Goal: Use online tool/utility: Utilize a website feature to perform a specific function

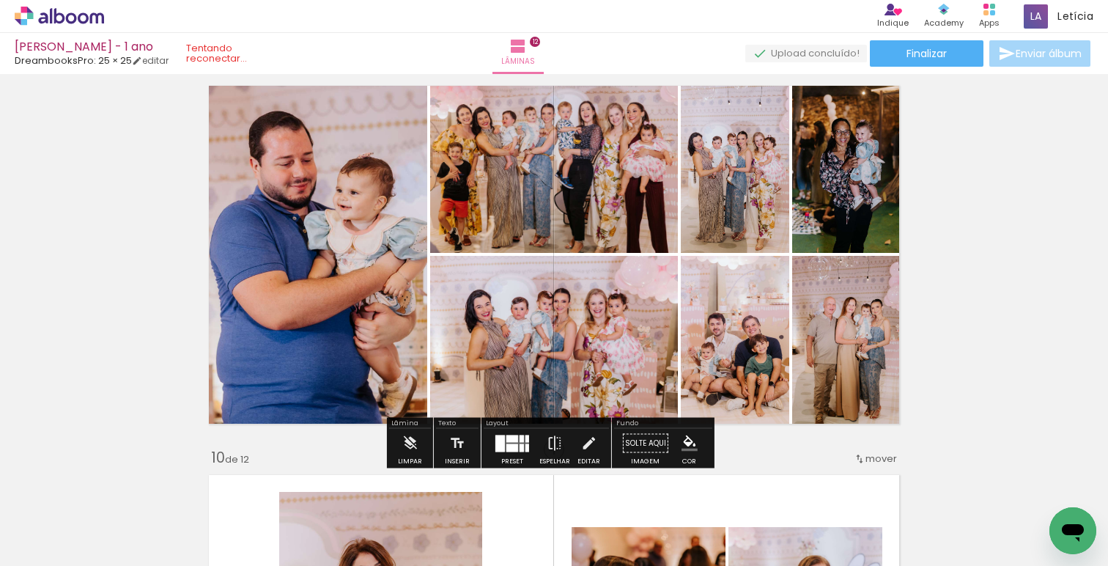
scroll to position [3142, 0]
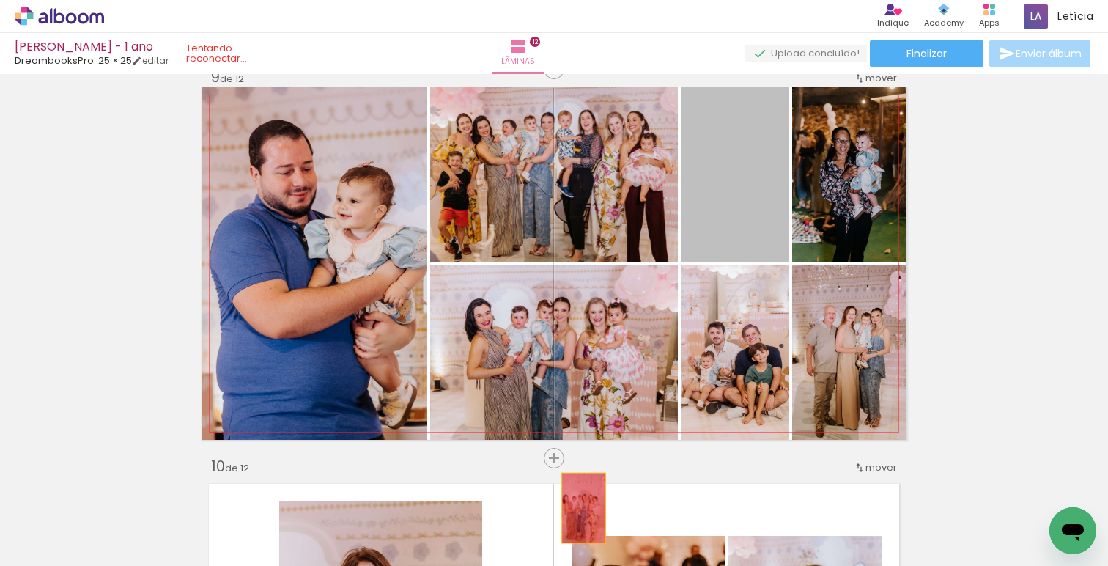
drag, startPoint x: 720, startPoint y: 202, endPoint x: 606, endPoint y: 409, distance: 236.5
click at [572, 526] on quentale-workspace at bounding box center [554, 283] width 1108 height 566
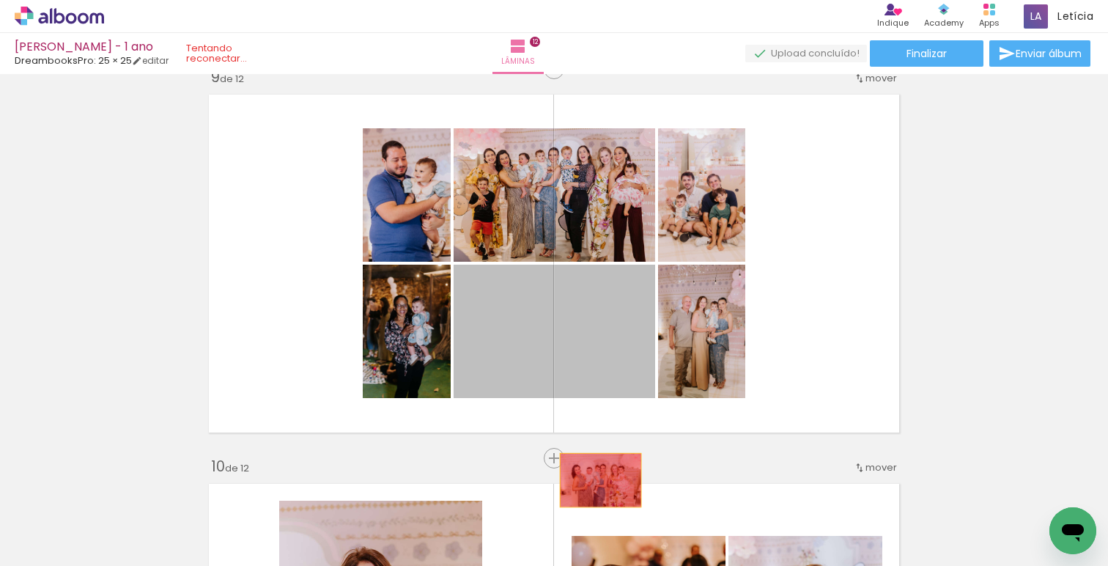
drag, startPoint x: 616, startPoint y: 324, endPoint x: 590, endPoint y: 529, distance: 206.8
click at [590, 529] on quentale-workspace at bounding box center [554, 283] width 1108 height 566
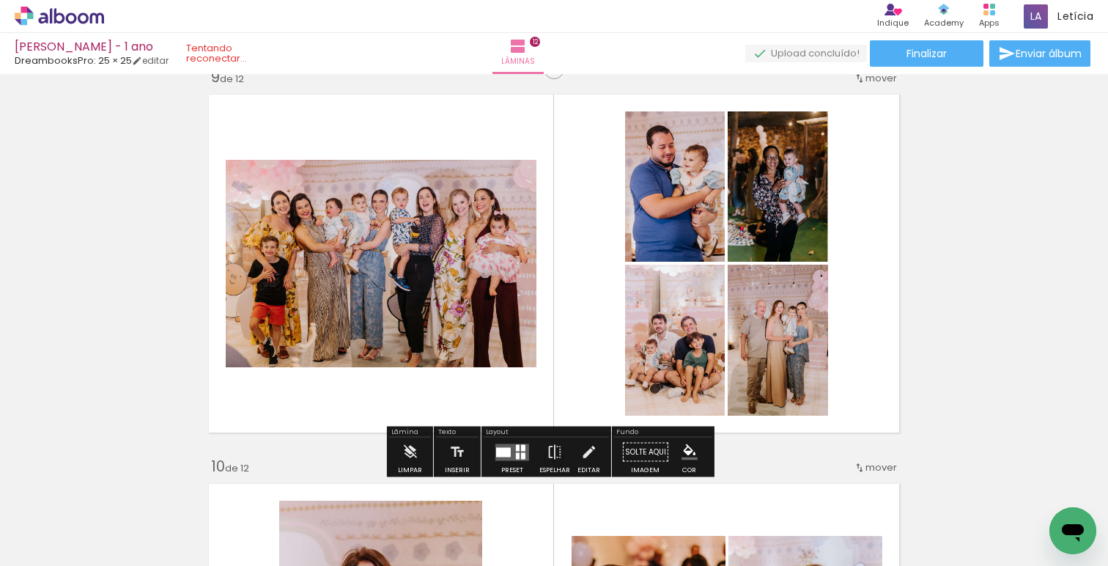
click at [504, 456] on div at bounding box center [503, 452] width 15 height 10
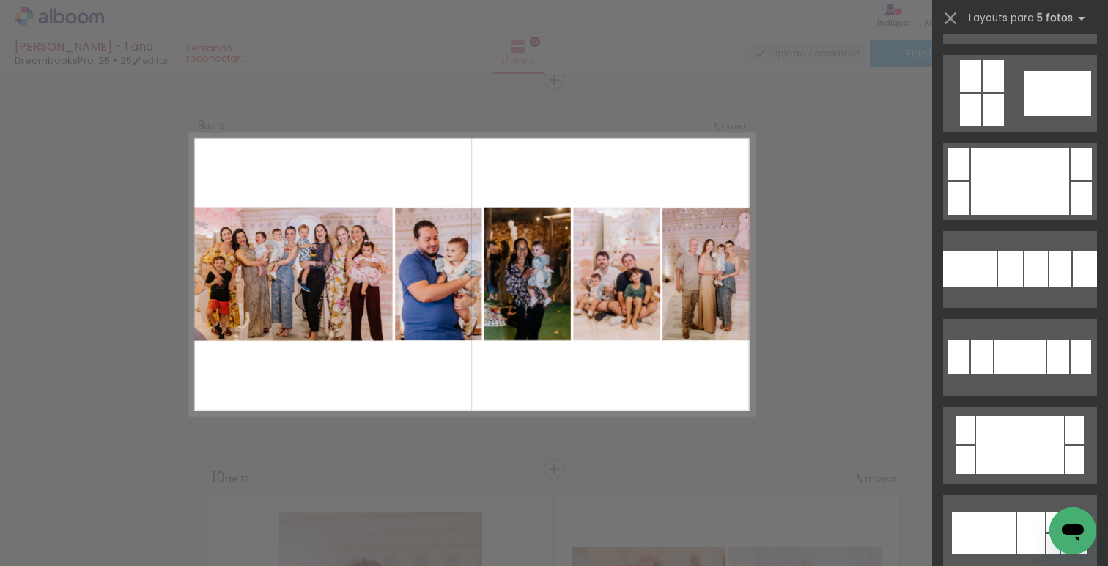
scroll to position [1140, 0]
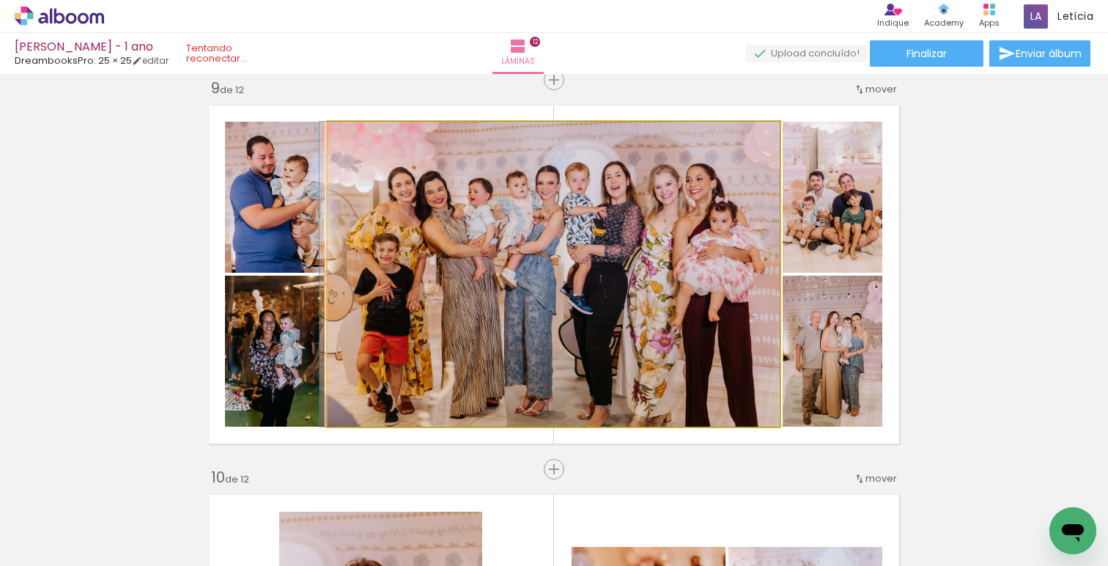
drag, startPoint x: 725, startPoint y: 295, endPoint x: 706, endPoint y: 295, distance: 19.1
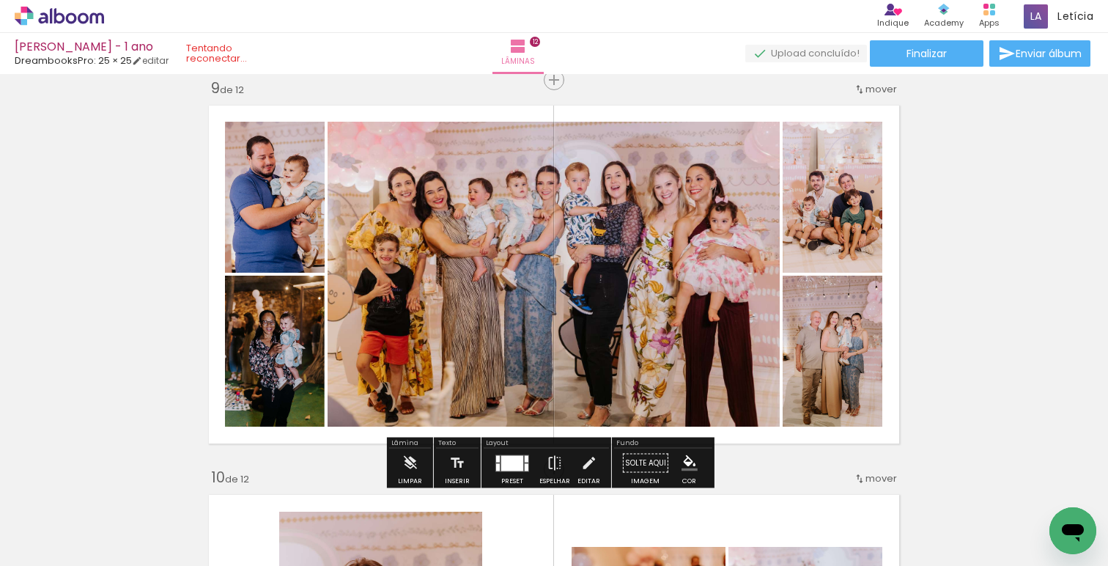
click at [517, 462] on div at bounding box center [512, 462] width 22 height 15
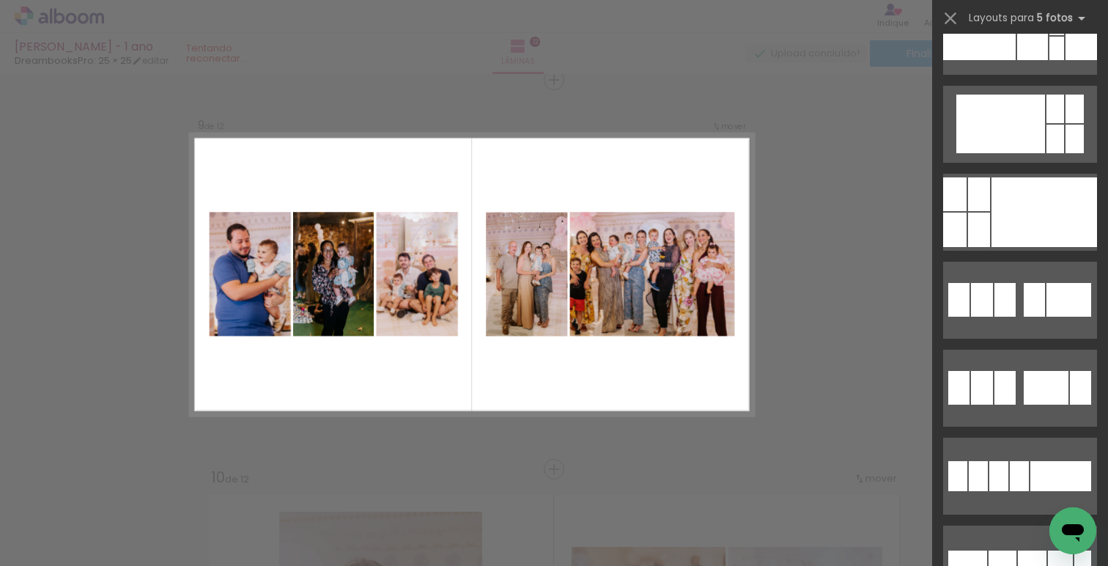
scroll to position [3253, 0]
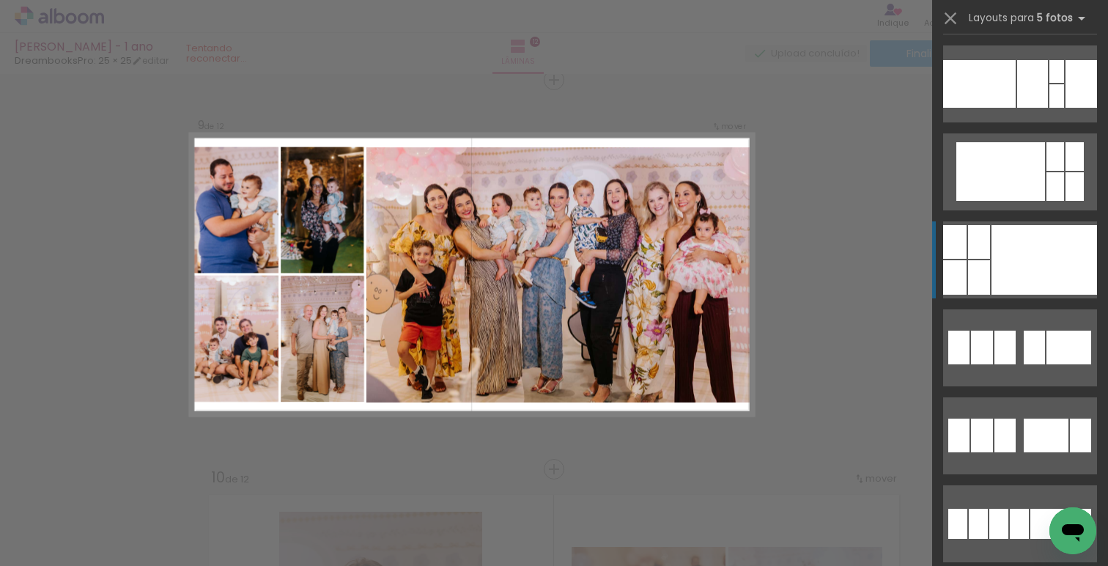
click at [1001, 268] on div at bounding box center [1045, 260] width 106 height 70
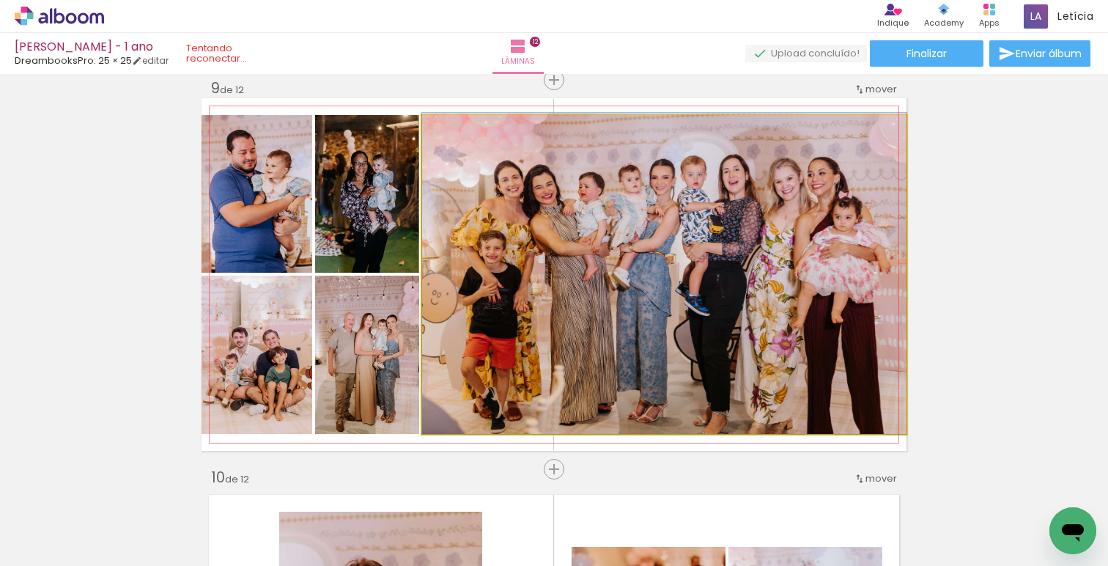
drag, startPoint x: 717, startPoint y: 295, endPoint x: 707, endPoint y: 286, distance: 13.0
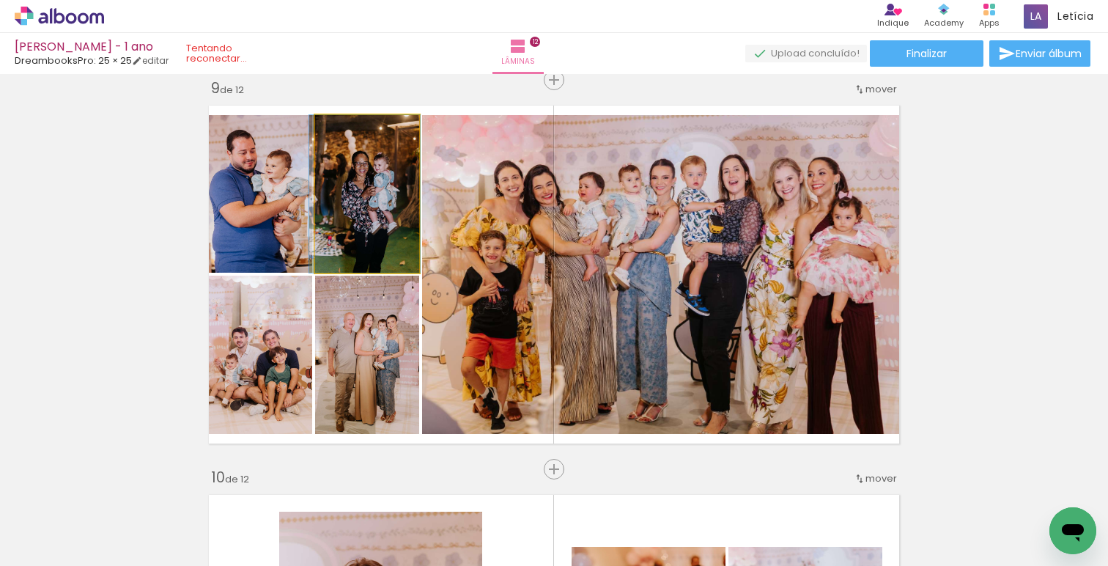
drag, startPoint x: 370, startPoint y: 232, endPoint x: 370, endPoint y: 218, distance: 13.9
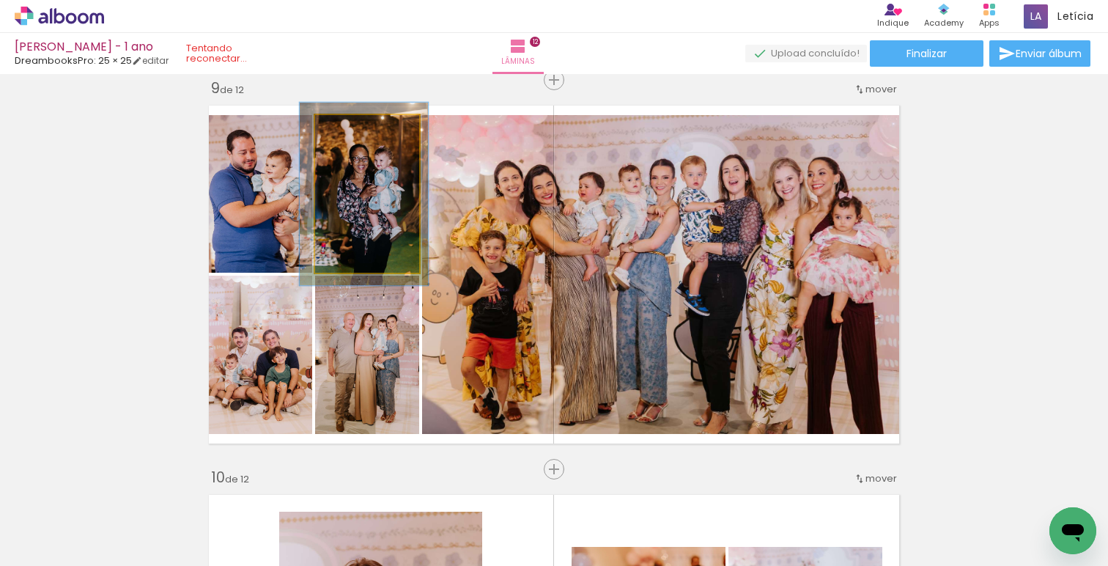
drag, startPoint x: 344, startPoint y: 136, endPoint x: 352, endPoint y: 135, distance: 7.4
type paper-slider "116"
click at [352, 135] on div at bounding box center [355, 130] width 23 height 23
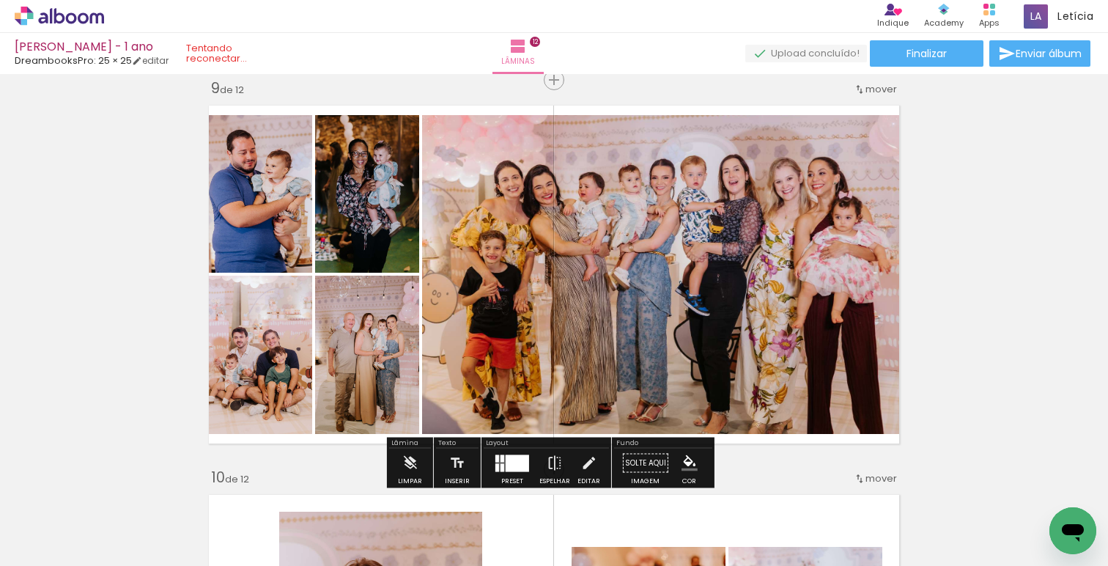
click at [279, 207] on quentale-photo at bounding box center [257, 194] width 111 height 158
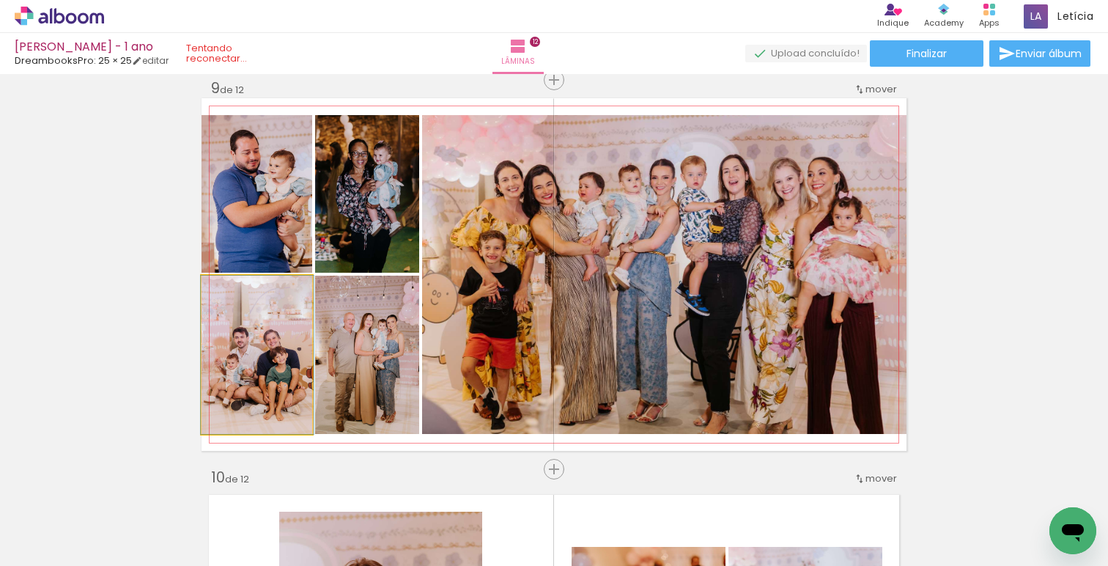
drag, startPoint x: 268, startPoint y: 345, endPoint x: 269, endPoint y: 331, distance: 14.7
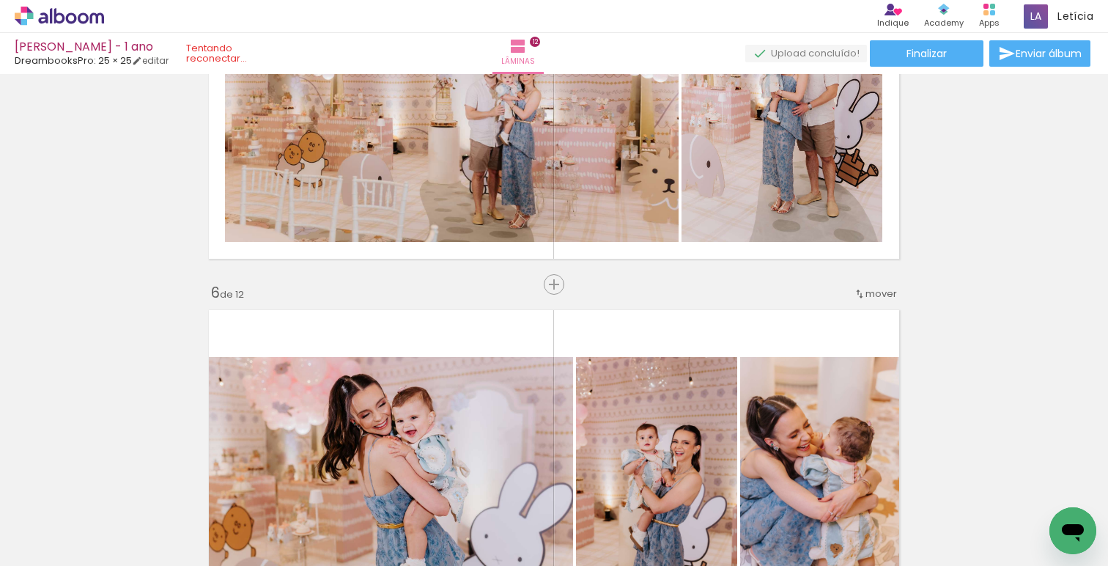
scroll to position [1744, 0]
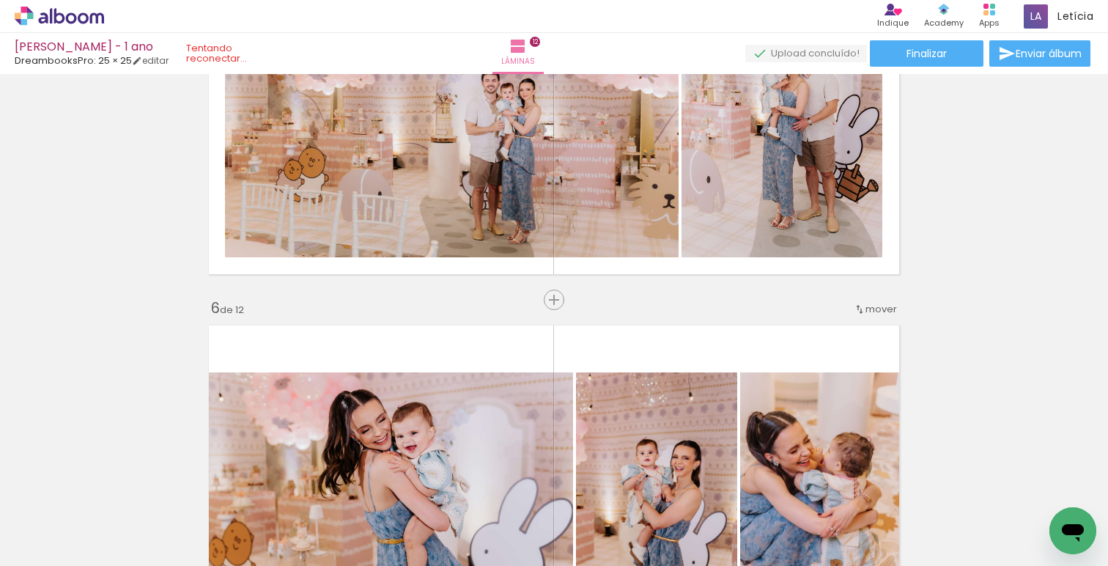
scroll to position [0, 2874]
